Goal: Book appointment/travel/reservation

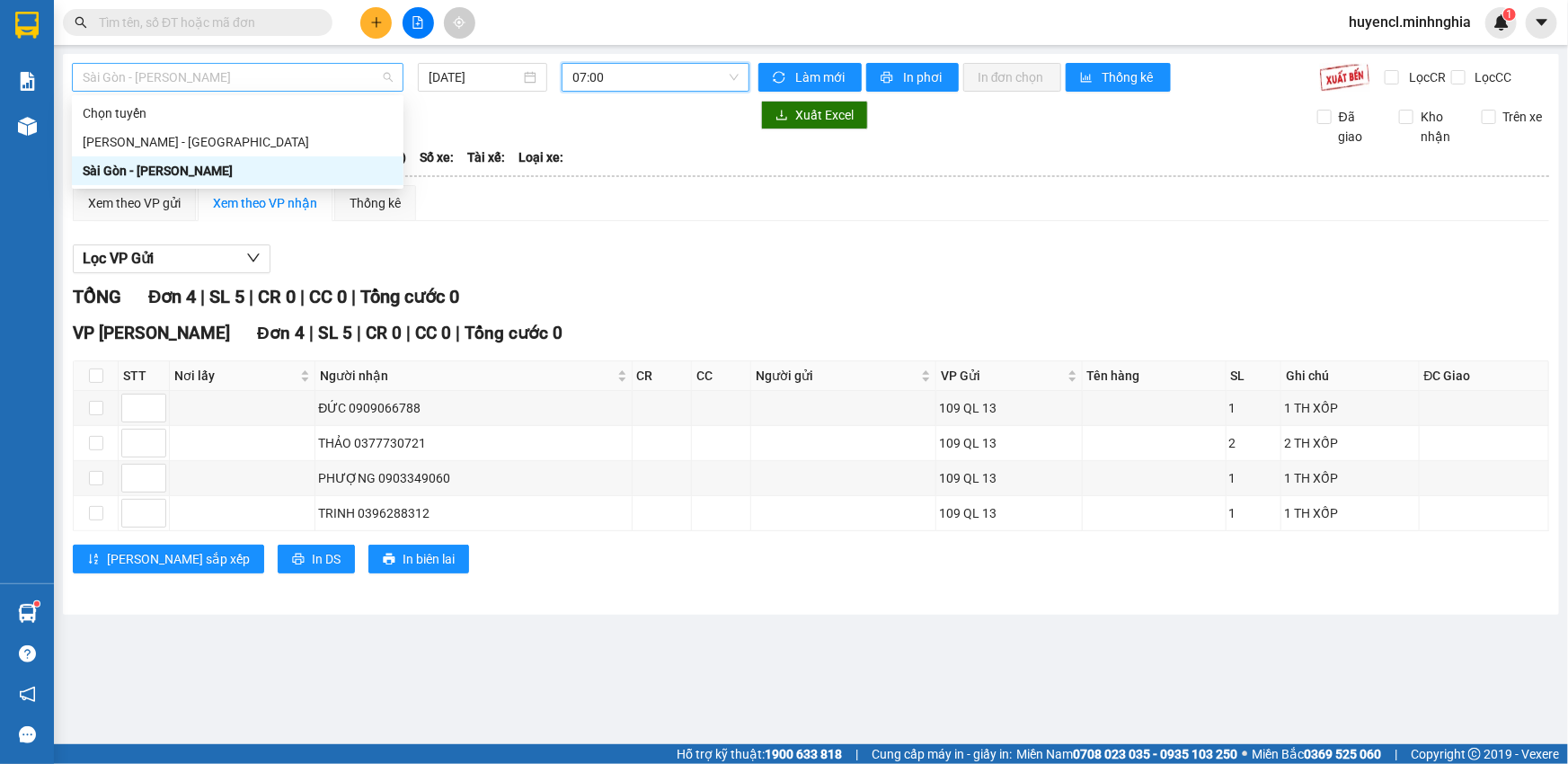
click at [235, 76] on span "Sài Gòn - [PERSON_NAME]" at bounding box center [237, 77] width 310 height 27
click at [236, 142] on div "[PERSON_NAME] - [GEOGRAPHIC_DATA]" at bounding box center [237, 142] width 310 height 20
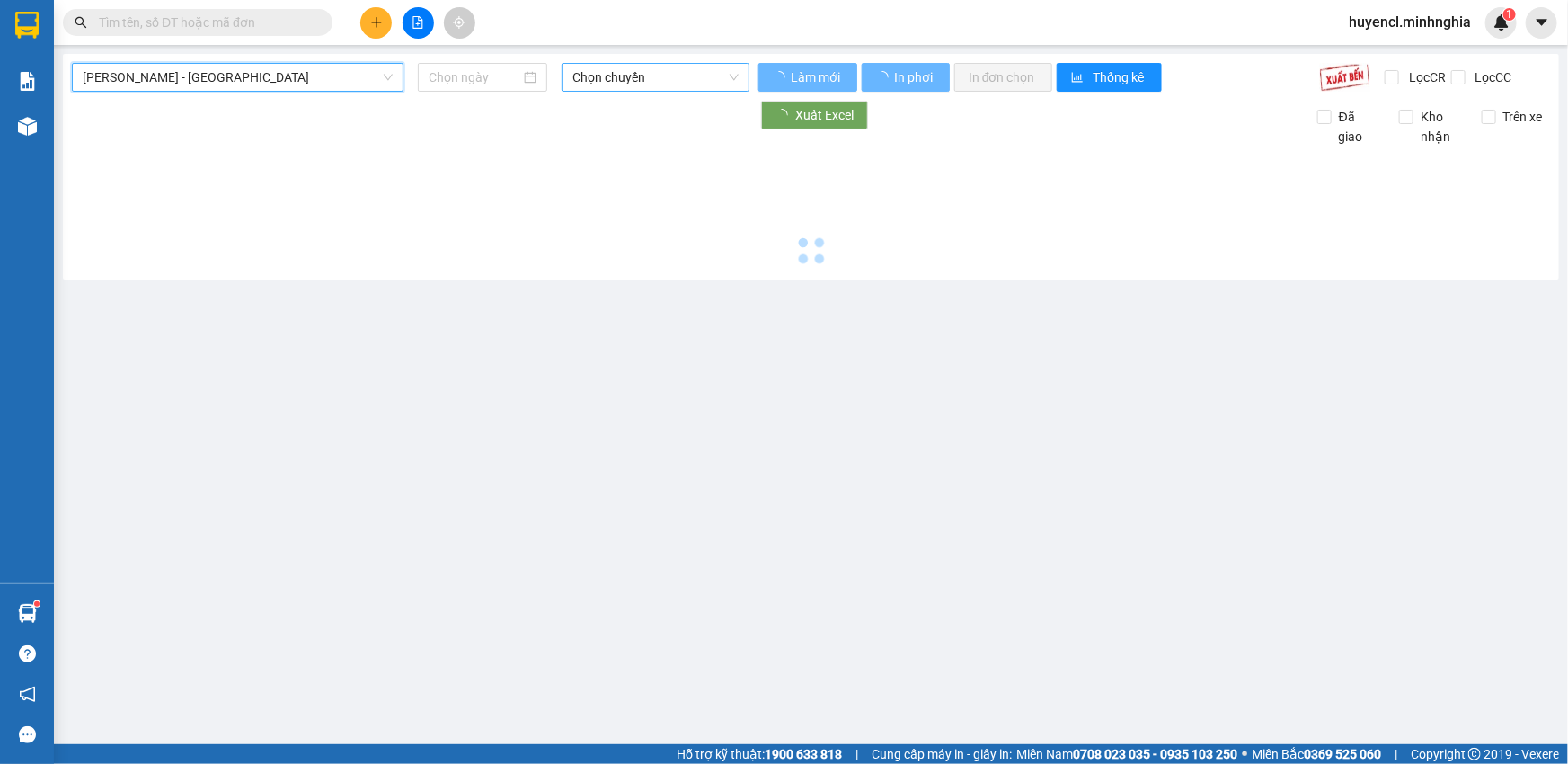
type input "[DATE]"
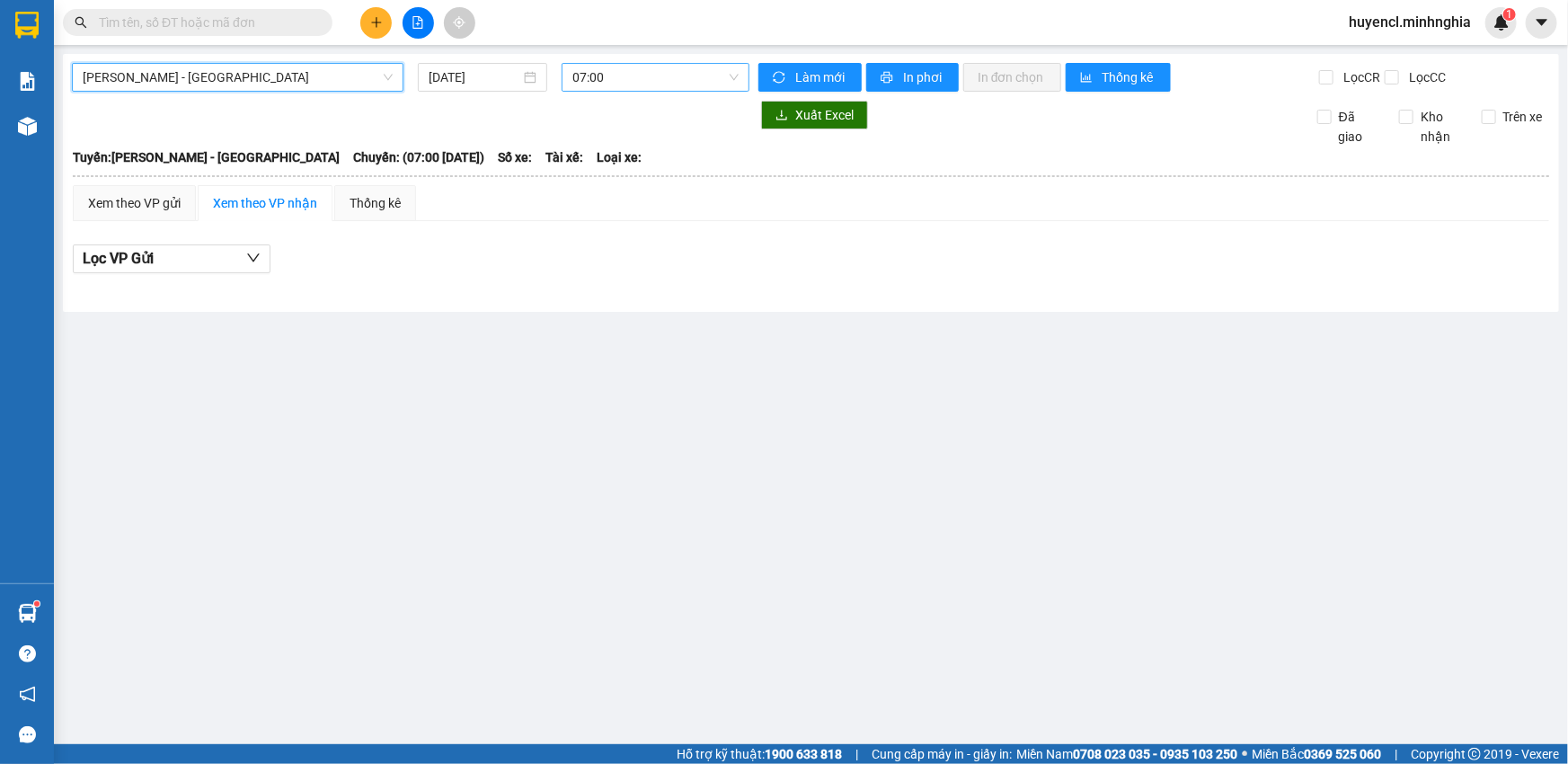
click at [650, 75] on span "07:00" at bounding box center [655, 77] width 166 height 27
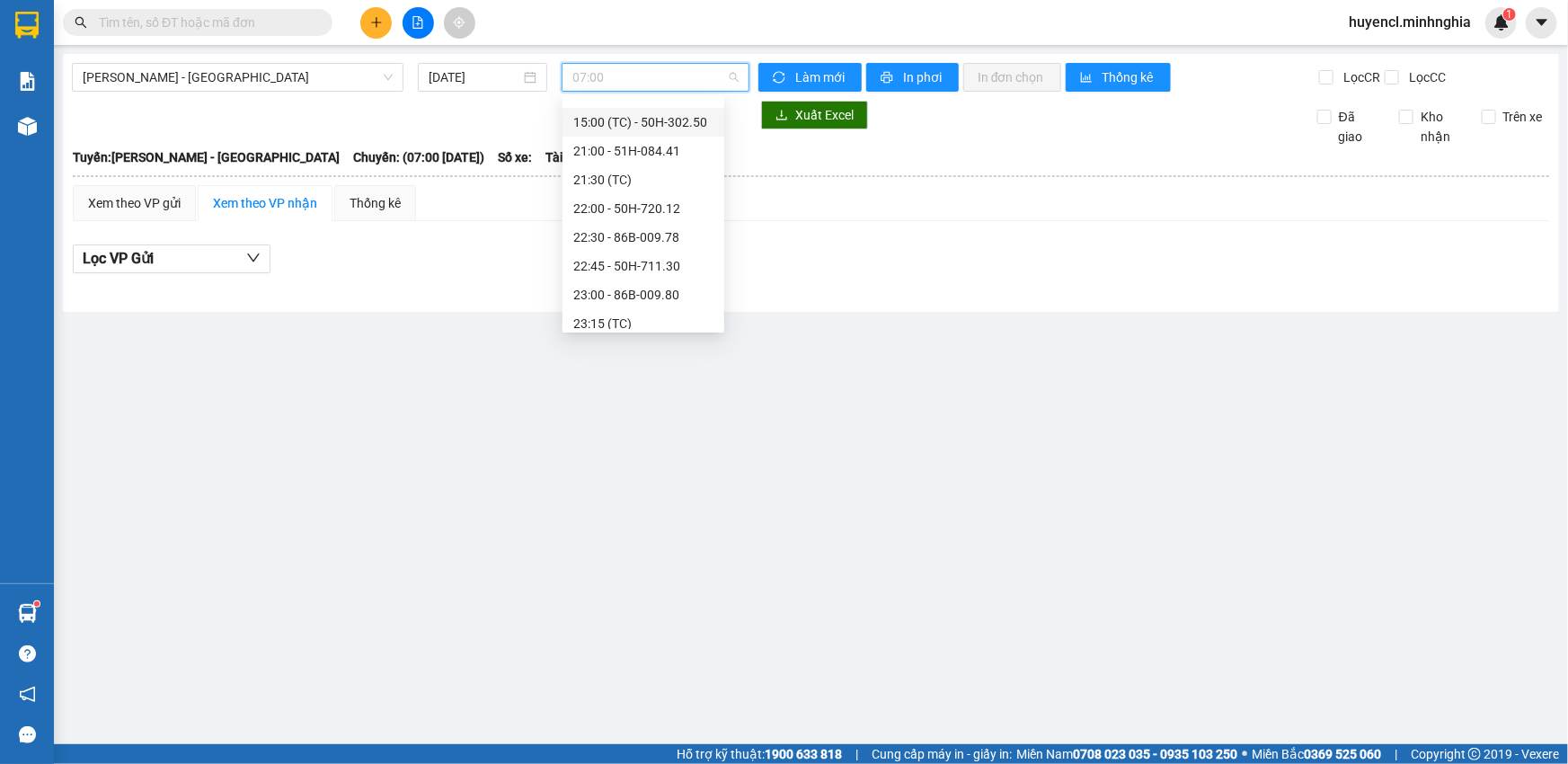
scroll to position [201, 0]
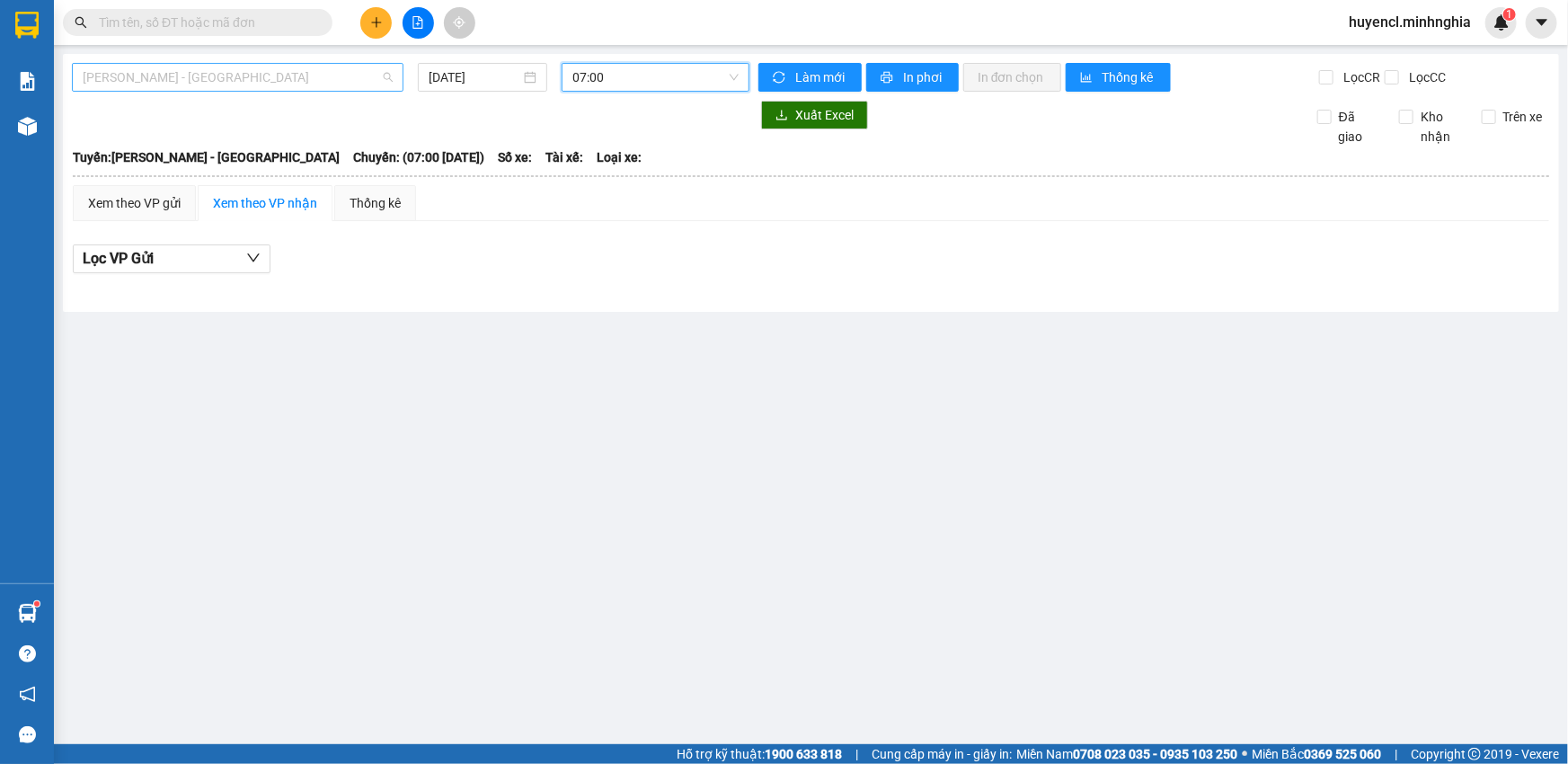
click at [274, 85] on span "[PERSON_NAME] - [GEOGRAPHIC_DATA]" at bounding box center [237, 77] width 310 height 27
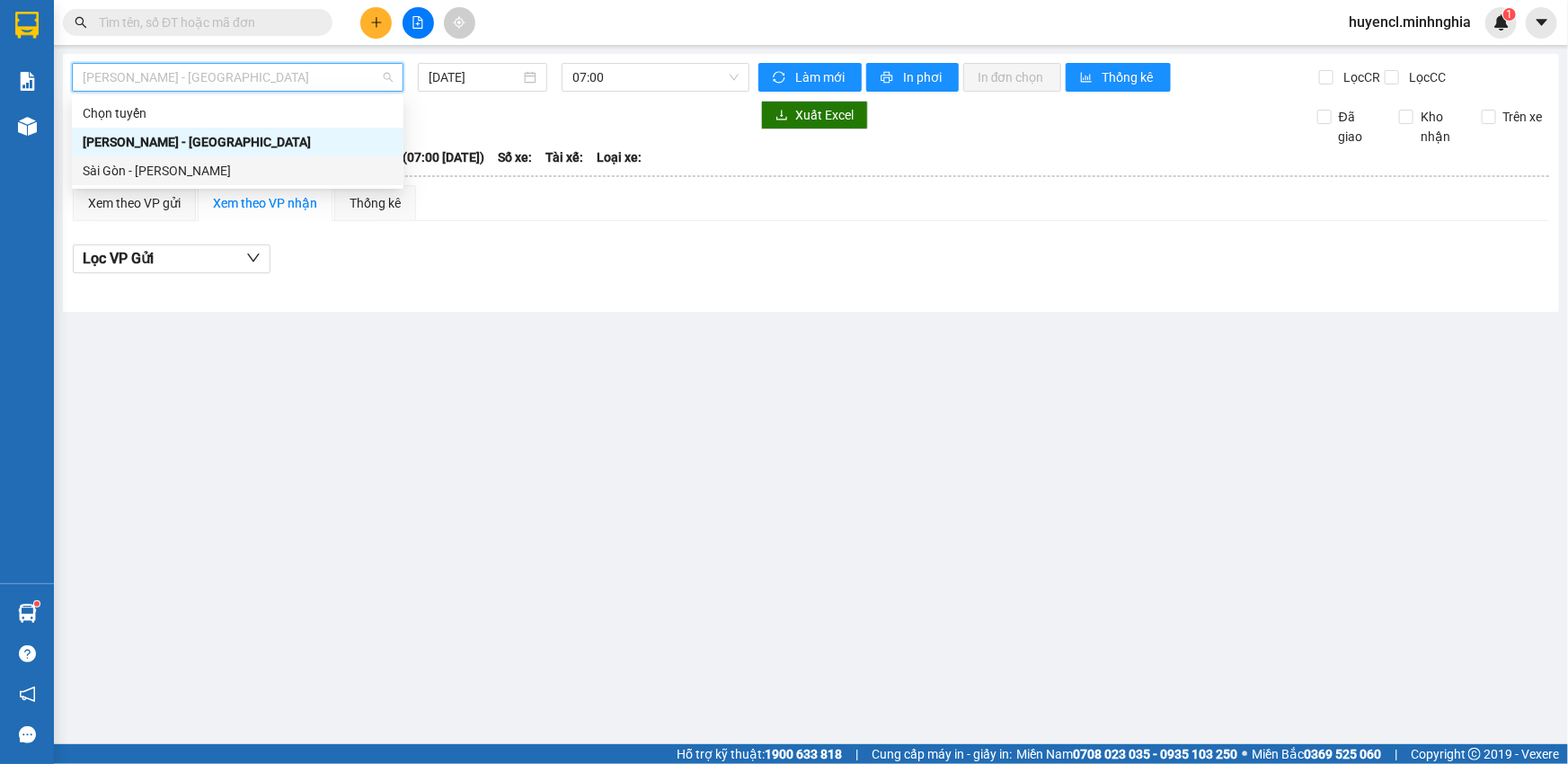
click at [242, 178] on div "Sài Gòn - [PERSON_NAME]" at bounding box center [237, 171] width 310 height 20
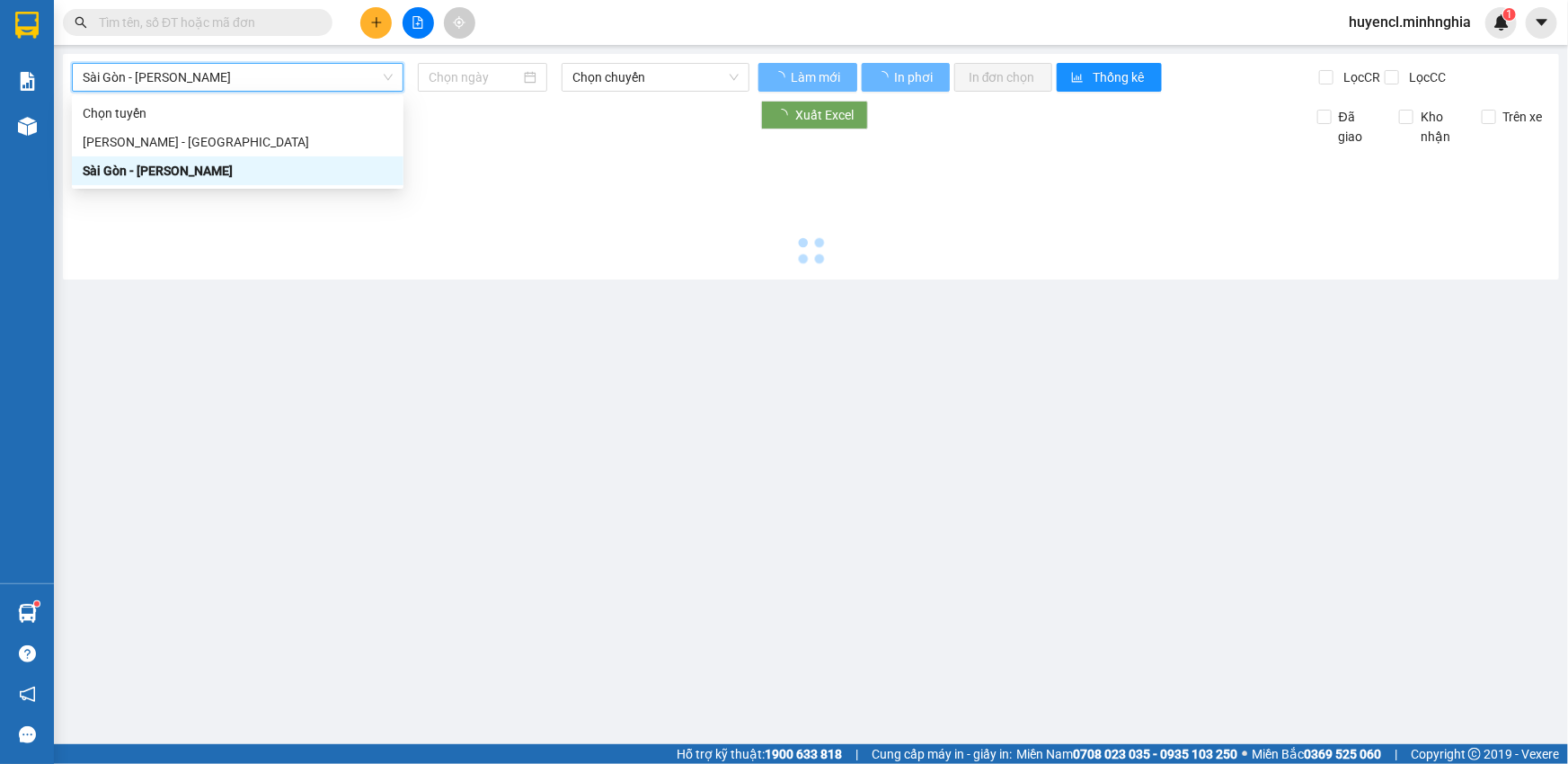
type input "[DATE]"
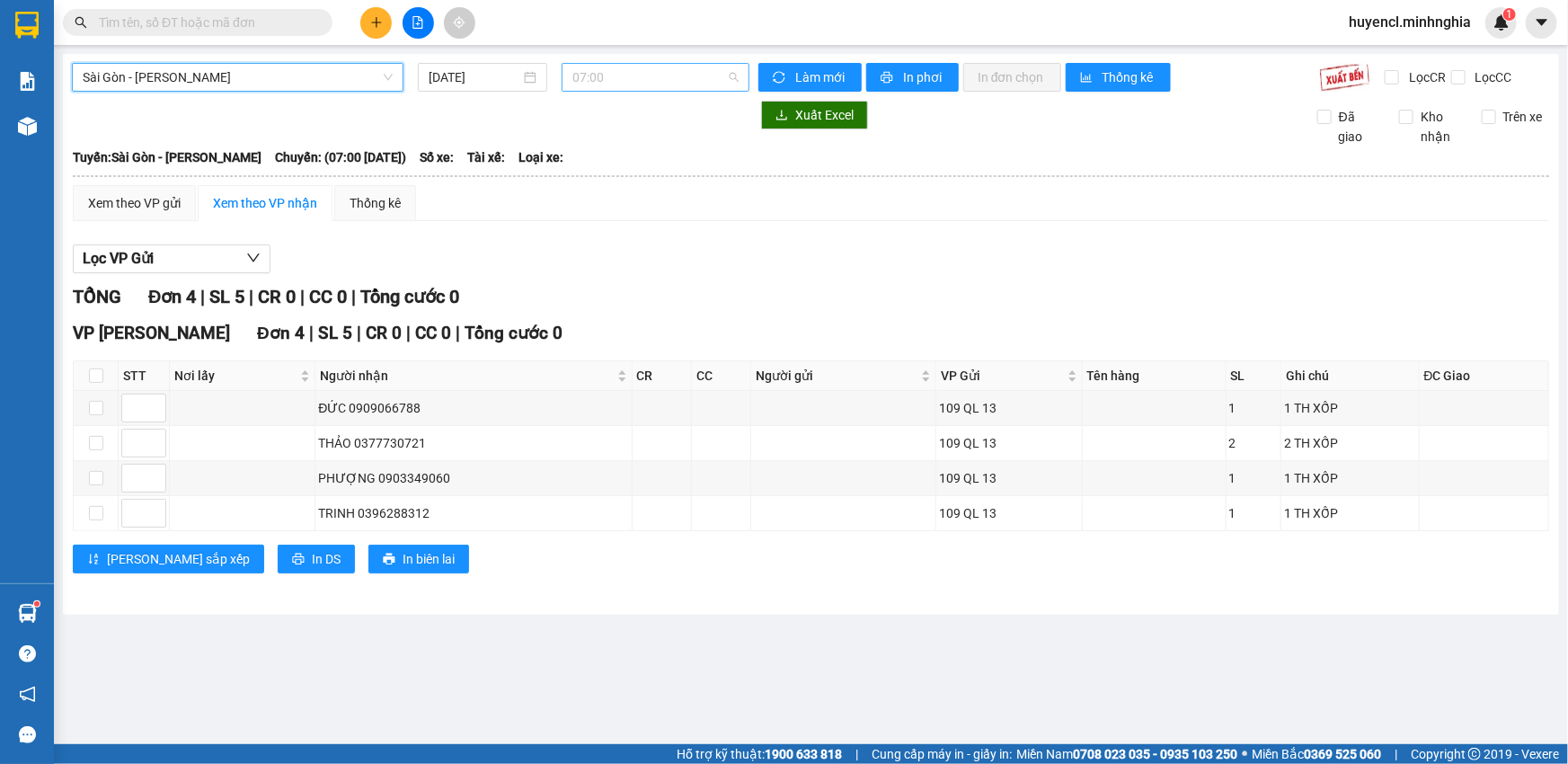
scroll to position [28, 0]
click at [692, 64] on span "07:00" at bounding box center [655, 77] width 166 height 27
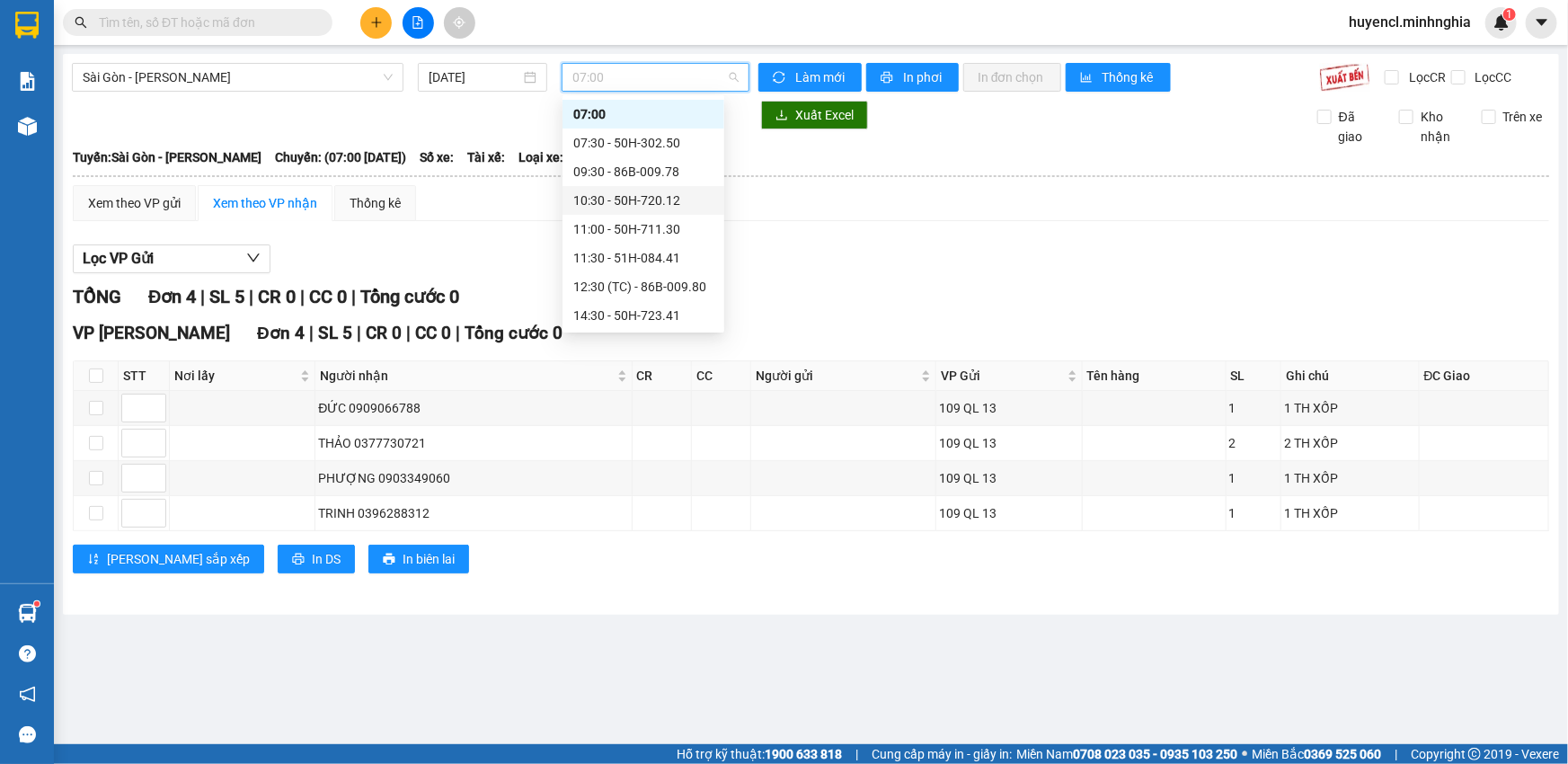
scroll to position [192, 0]
